Goal: Task Accomplishment & Management: Use online tool/utility

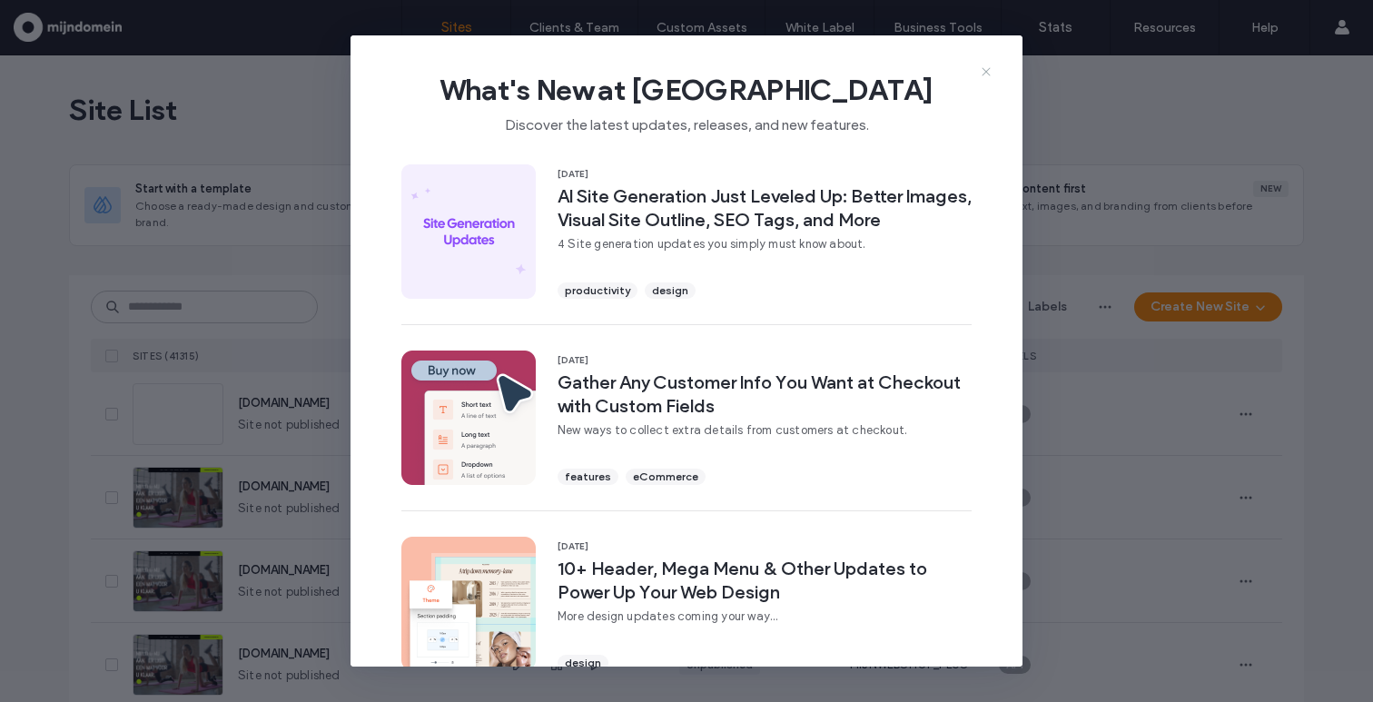
click at [984, 71] on icon at bounding box center [986, 71] width 15 height 15
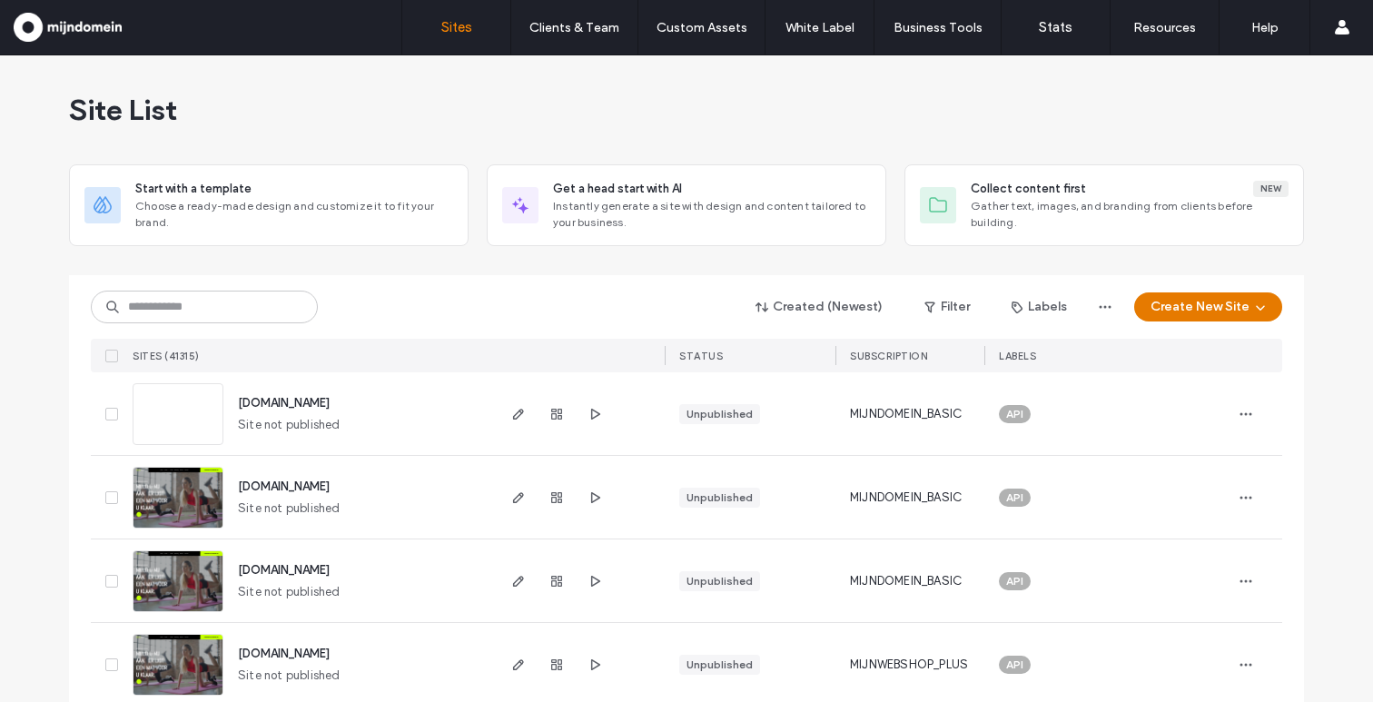
click at [1173, 308] on button "Create New Site" at bounding box center [1208, 306] width 148 height 29
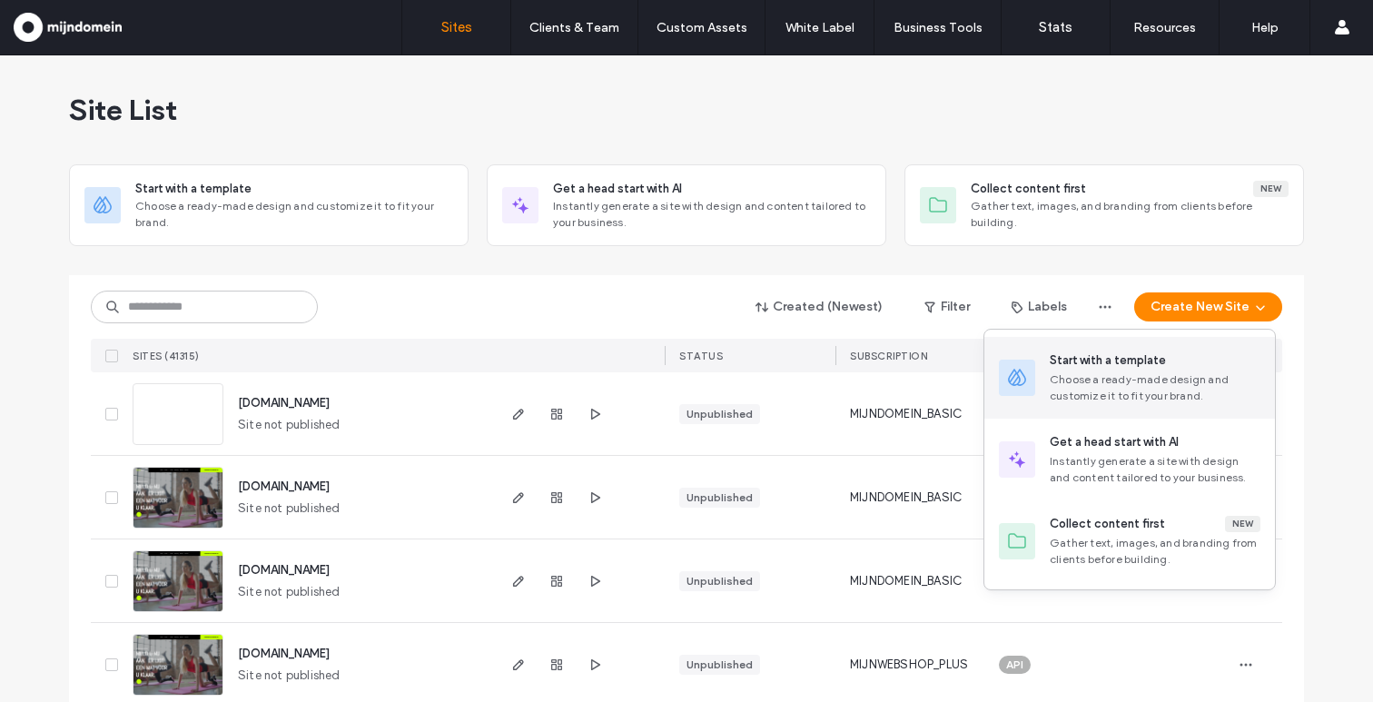
click at [1151, 380] on div "Choose a ready-made design and customize it to fit your brand." at bounding box center [1155, 387] width 211 height 33
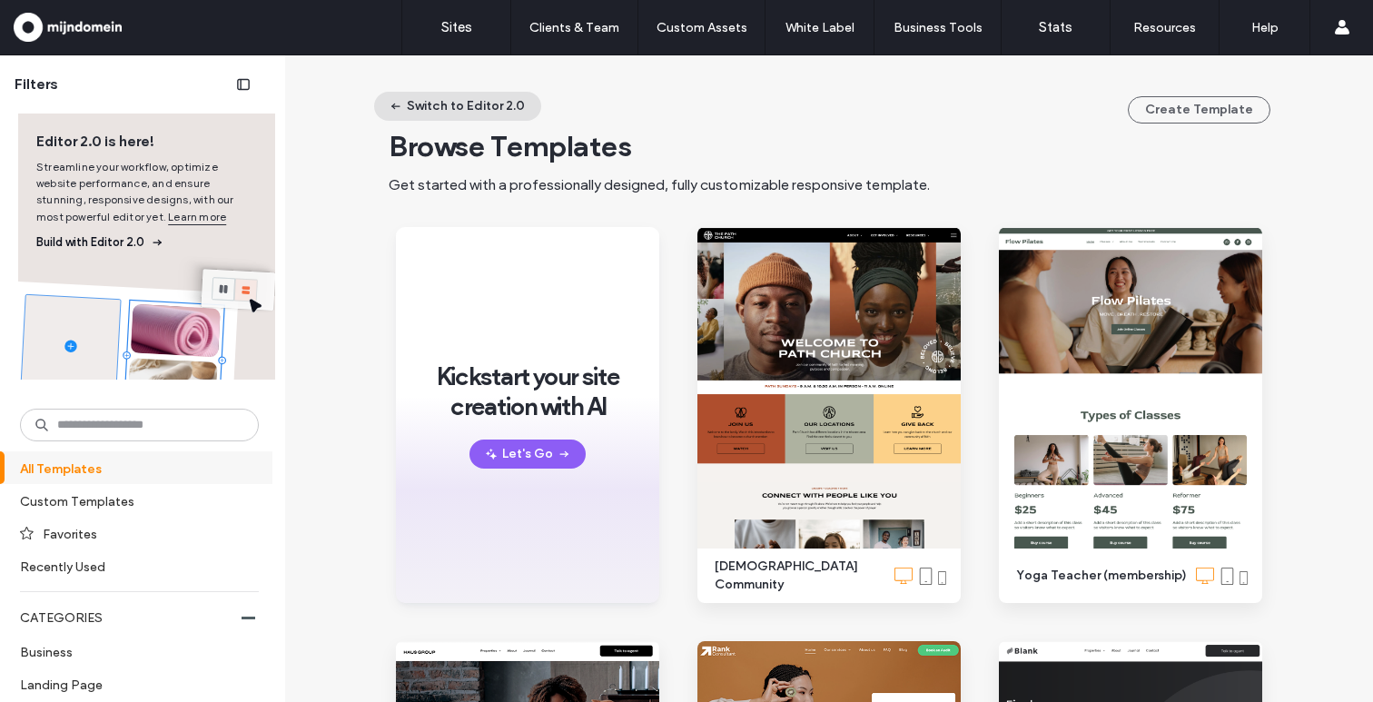
click at [474, 104] on button "Switch to Editor 2.0" at bounding box center [457, 106] width 167 height 29
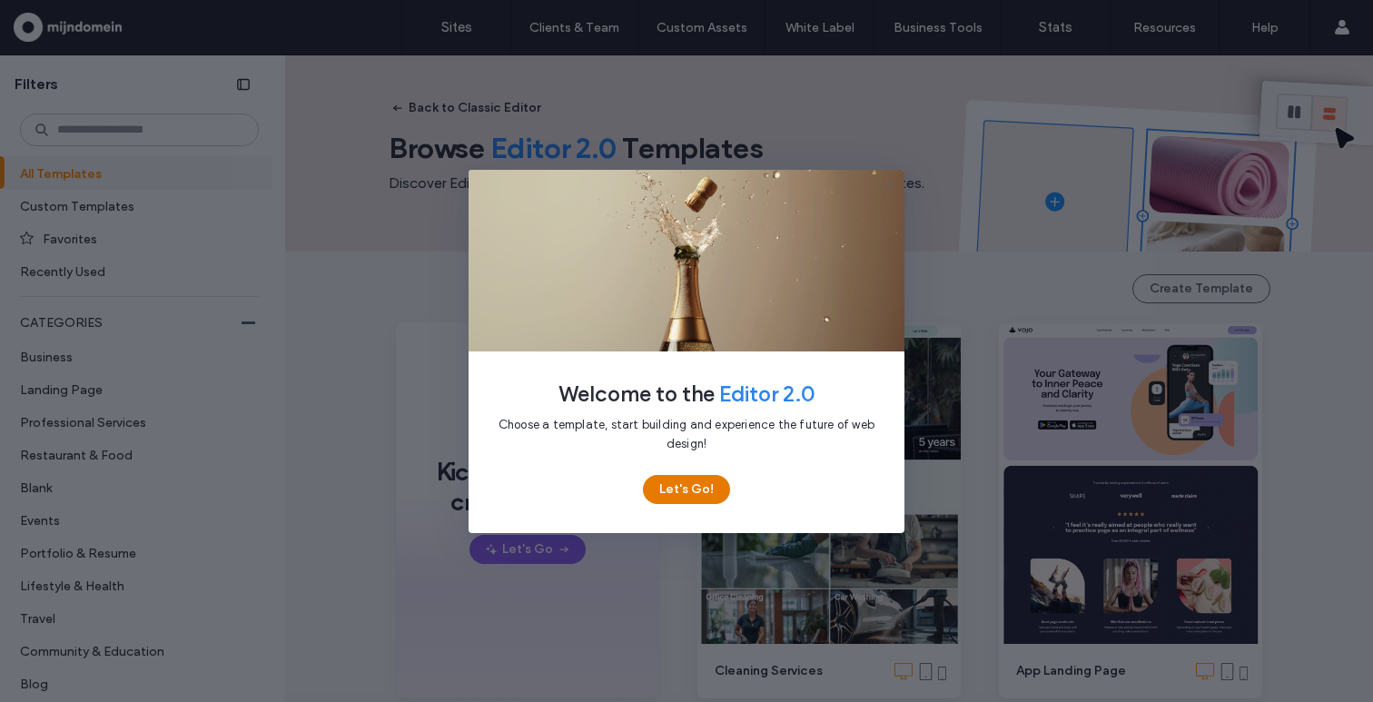
click at [677, 489] on button "Let's Go!" at bounding box center [686, 489] width 87 height 29
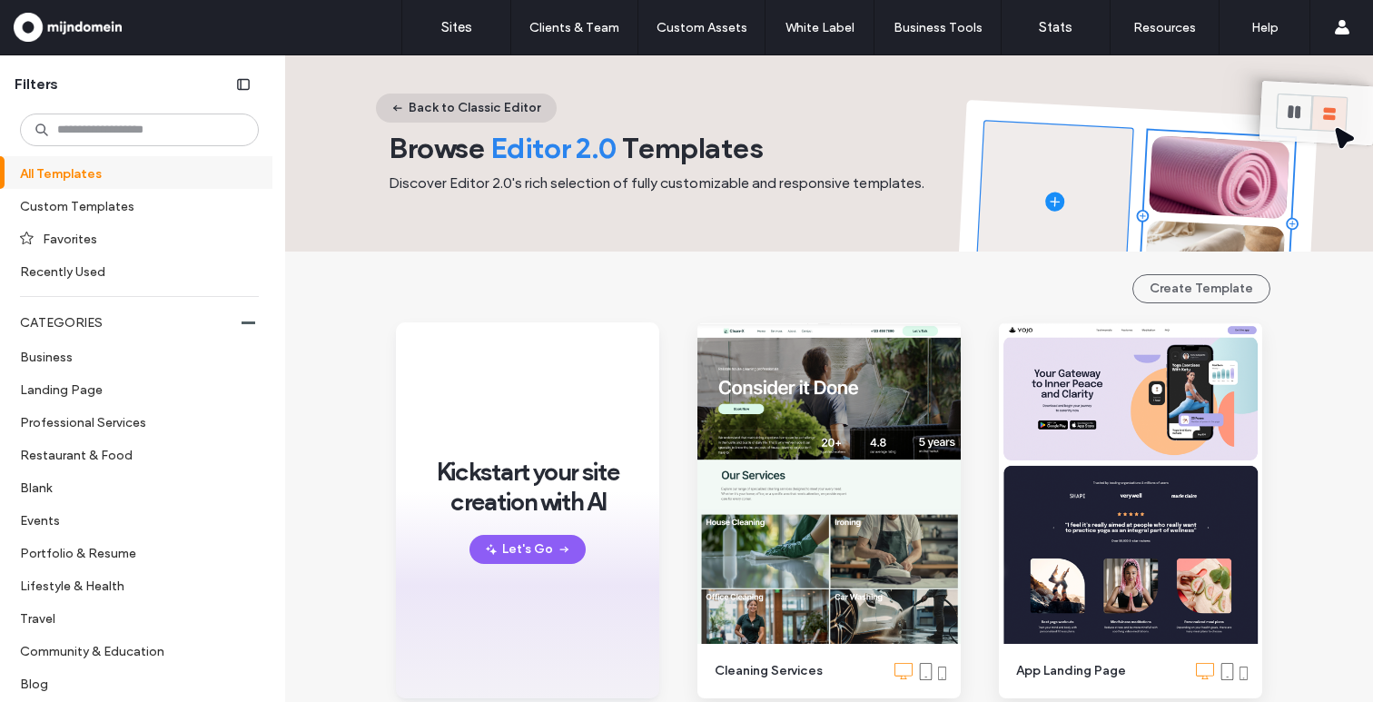
click at [475, 120] on button "Back to Classic Editor" at bounding box center [466, 108] width 181 height 29
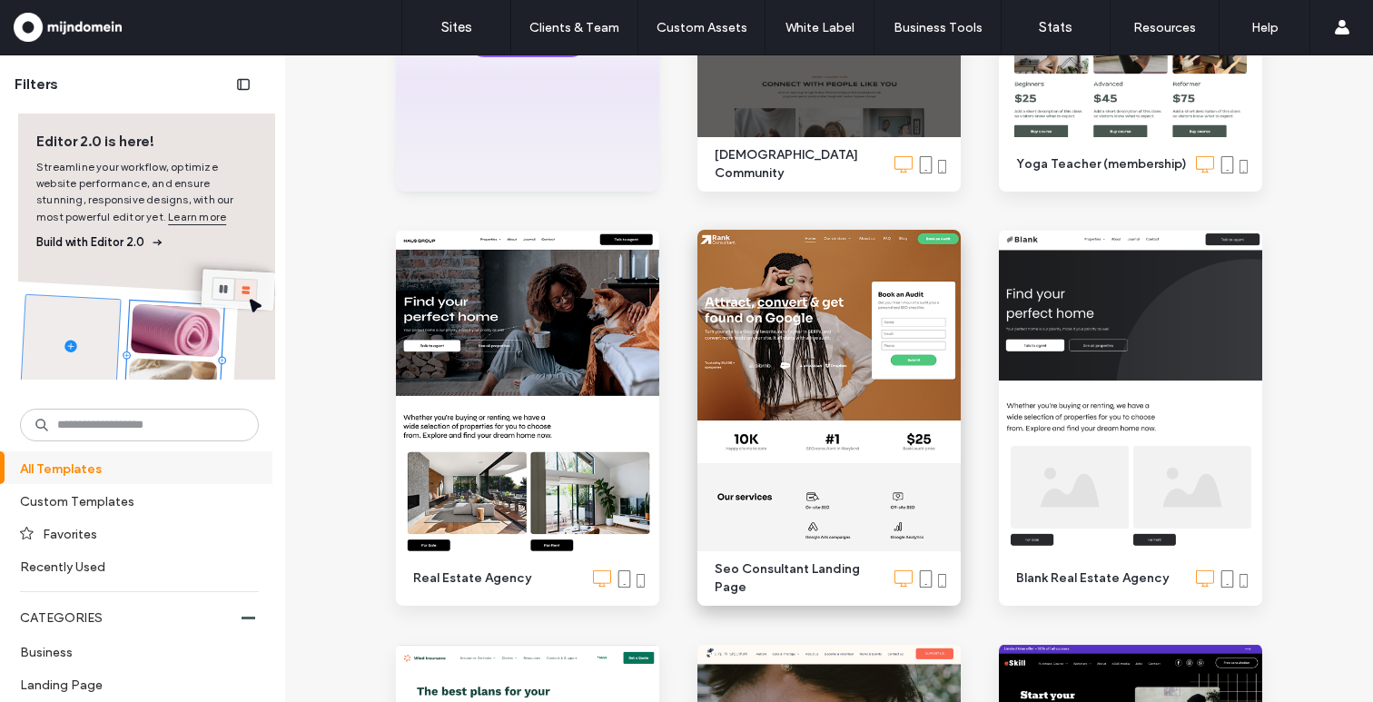
scroll to position [424, 0]
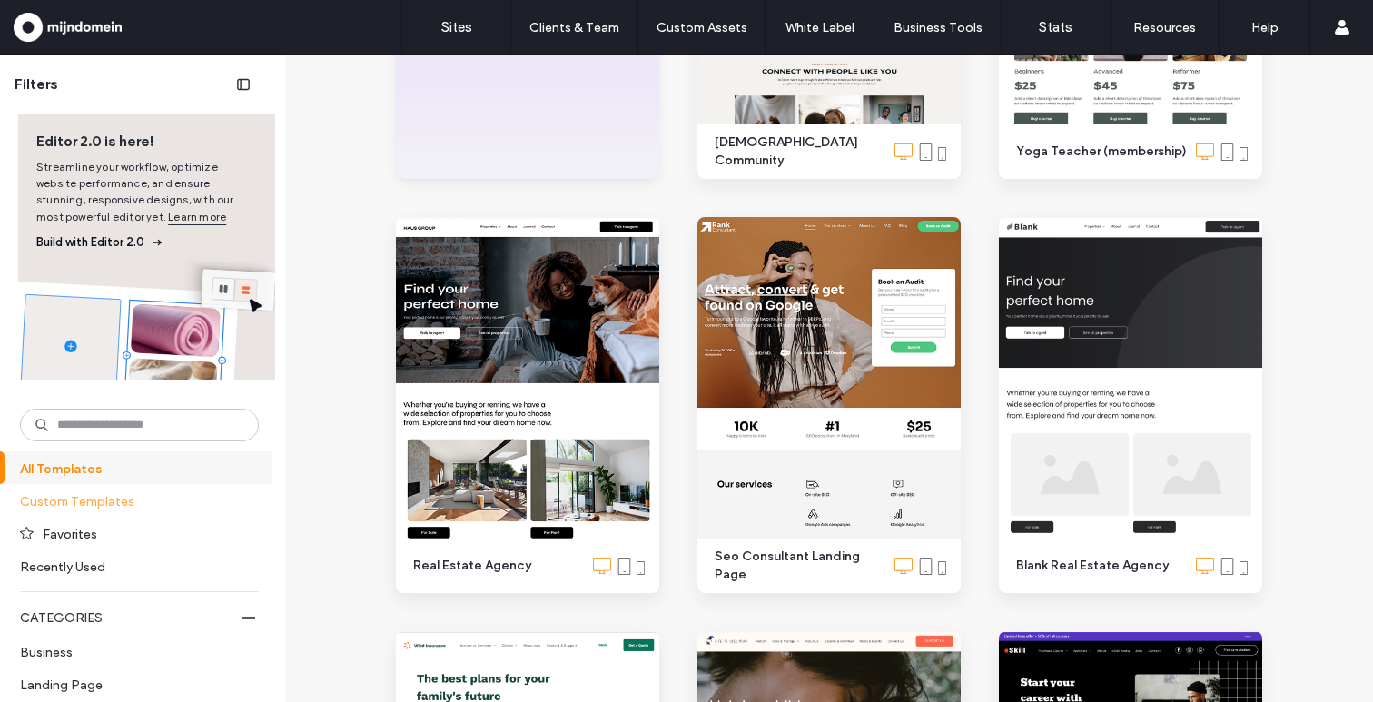
click at [84, 507] on label "Custom Templates" at bounding box center [131, 501] width 223 height 32
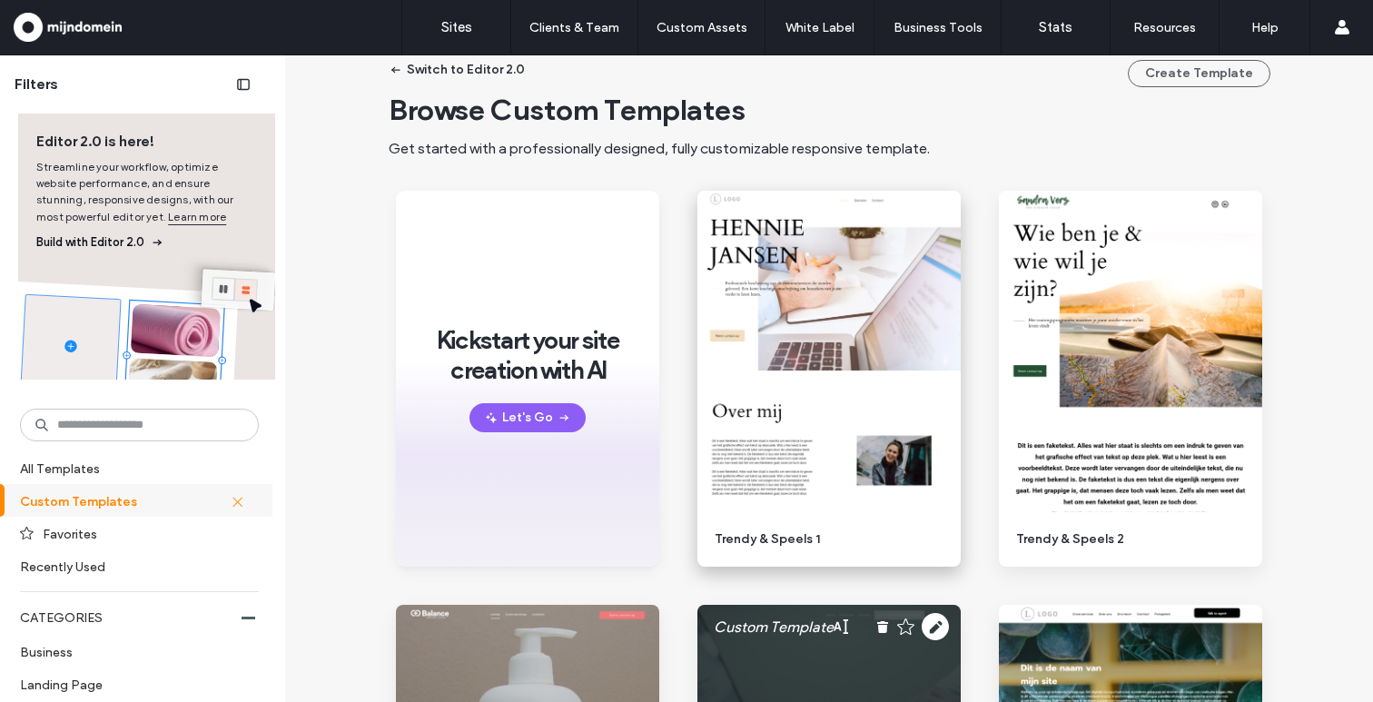
scroll to position [0, 0]
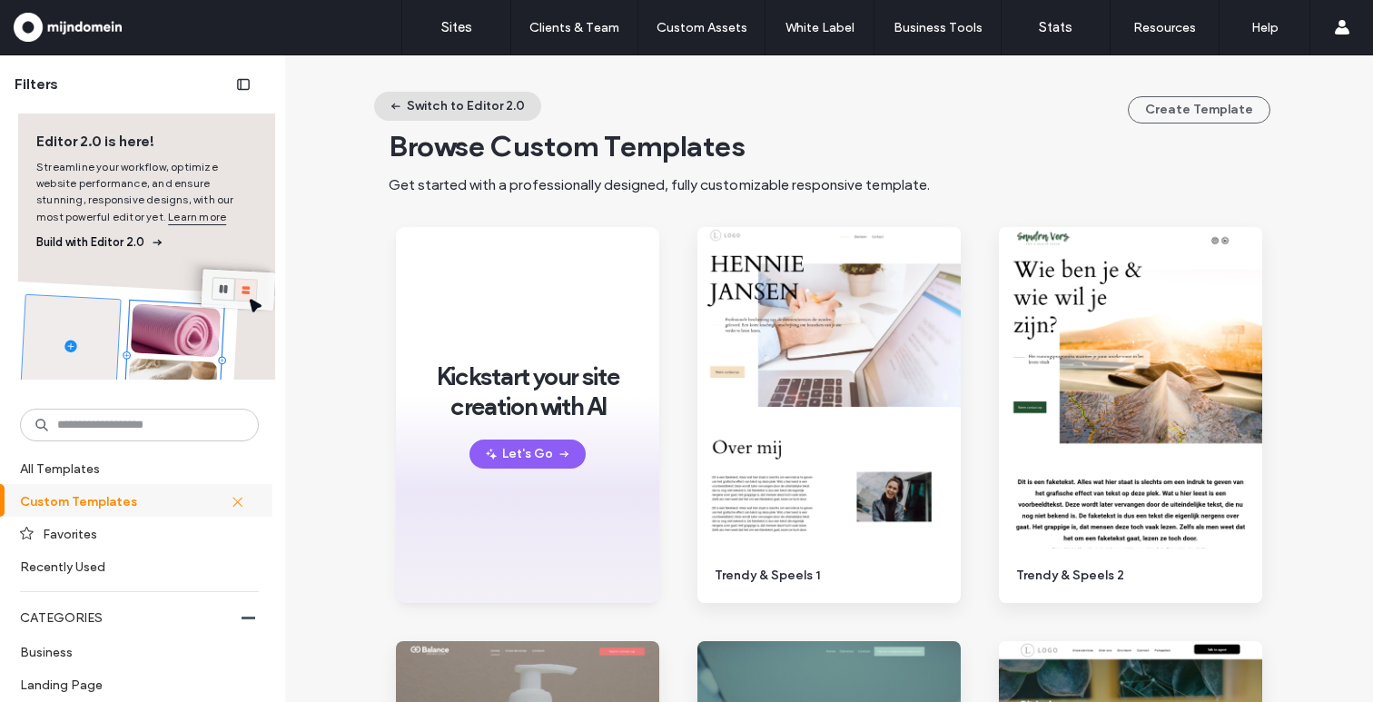
click at [483, 107] on button "Switch to Editor 2.0" at bounding box center [457, 106] width 167 height 29
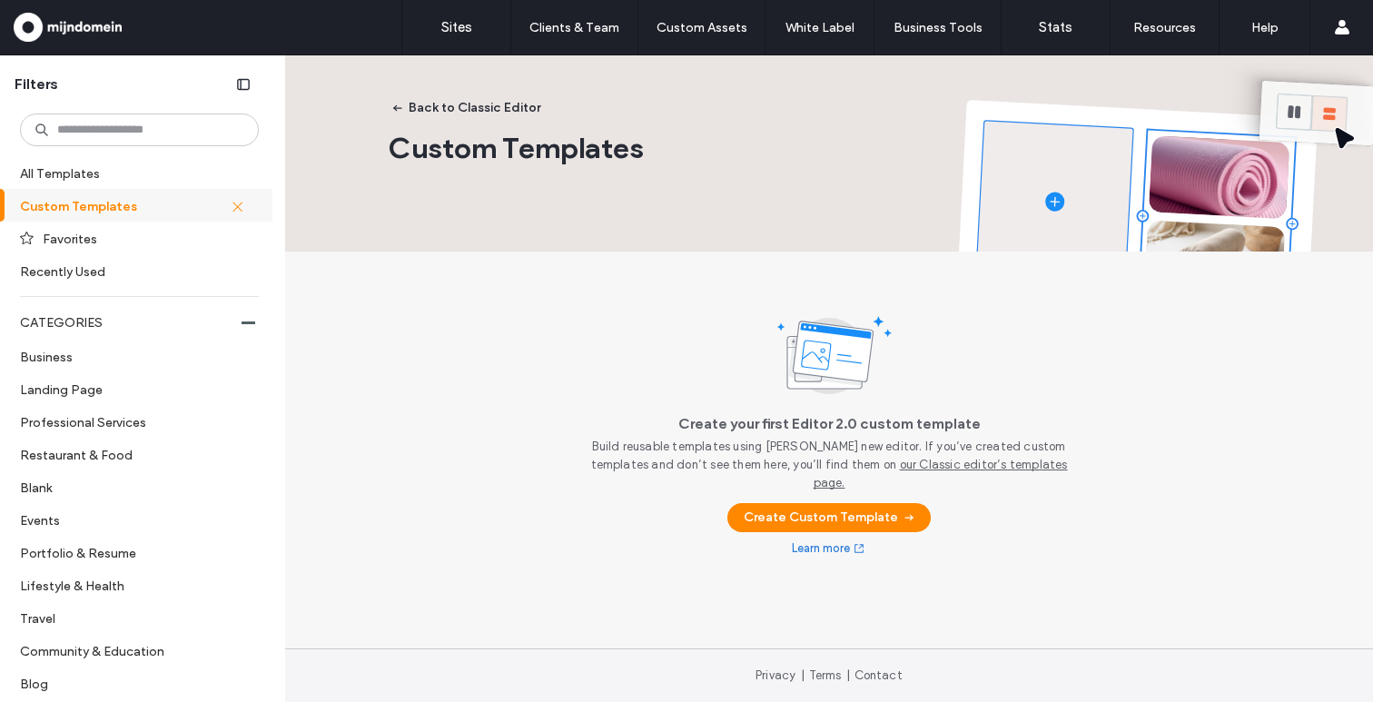
click at [231, 200] on icon at bounding box center [237, 206] width 12 height 12
